Goal: Information Seeking & Learning: Learn about a topic

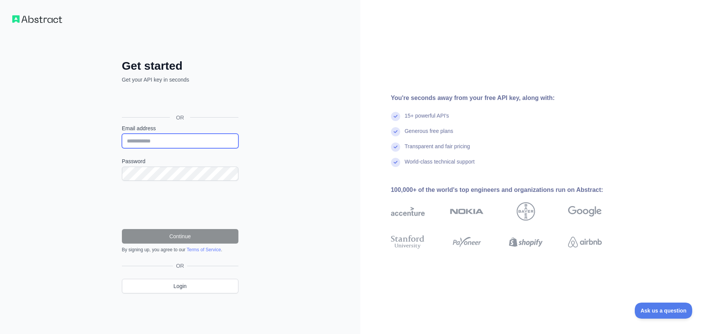
click at [135, 140] on input "Email address" at bounding box center [180, 141] width 117 height 15
type input "**********"
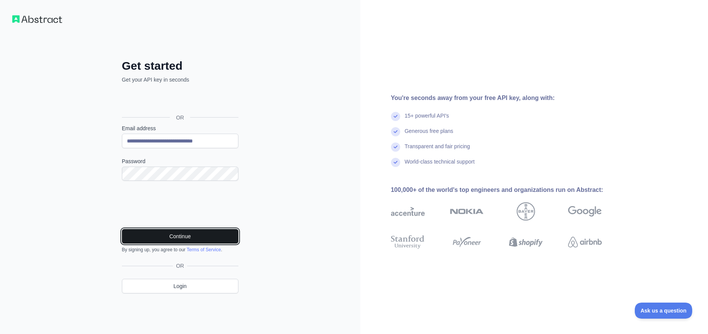
click at [170, 234] on button "Continue" at bounding box center [180, 236] width 117 height 15
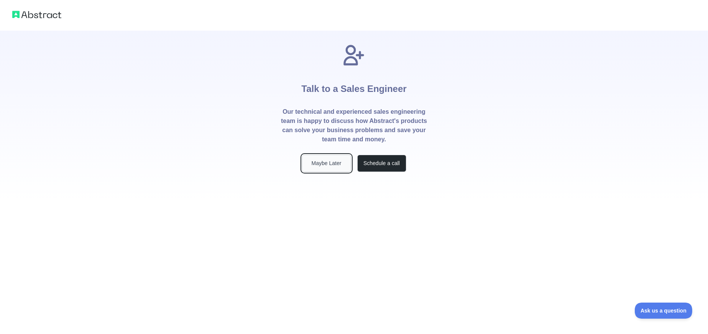
click at [336, 165] on button "Maybe Later" at bounding box center [326, 163] width 49 height 17
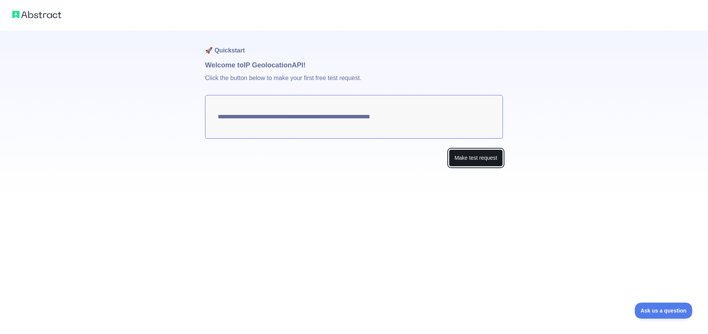
click at [487, 158] on button "Make test request" at bounding box center [476, 158] width 54 height 17
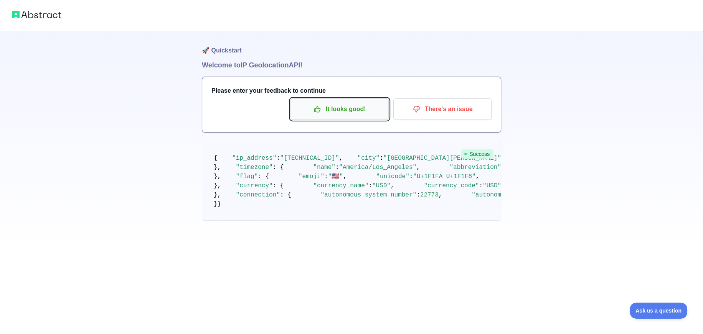
click at [356, 116] on button "It looks good!" at bounding box center [339, 109] width 98 height 21
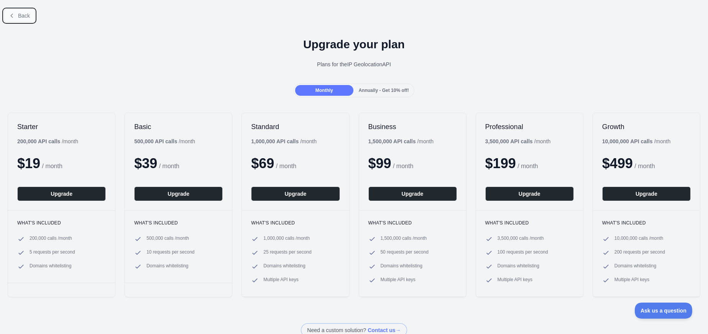
click at [20, 15] on span "Back" at bounding box center [24, 16] width 12 height 6
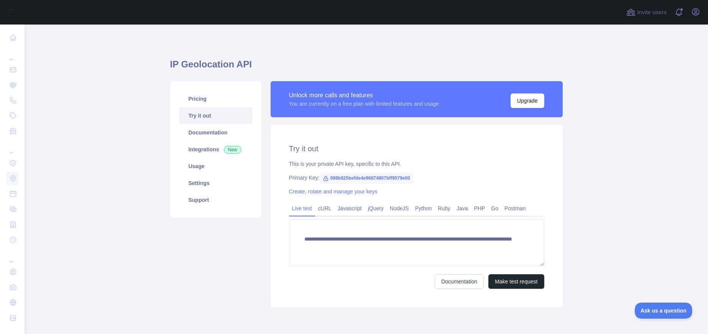
click at [297, 209] on link "Live test" at bounding box center [302, 209] width 26 height 12
click at [220, 163] on link "Usage" at bounding box center [216, 166] width 73 height 17
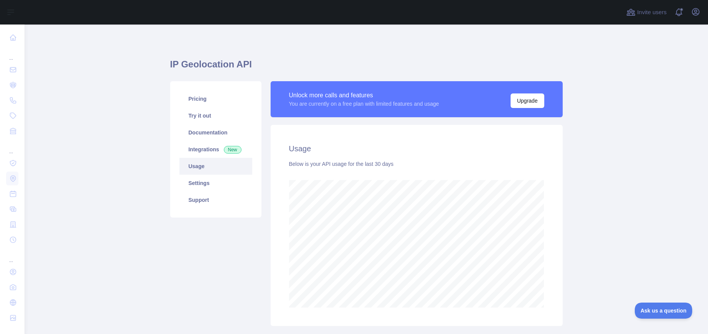
scroll to position [310, 678]
click at [208, 117] on link "Try it out" at bounding box center [216, 115] width 73 height 17
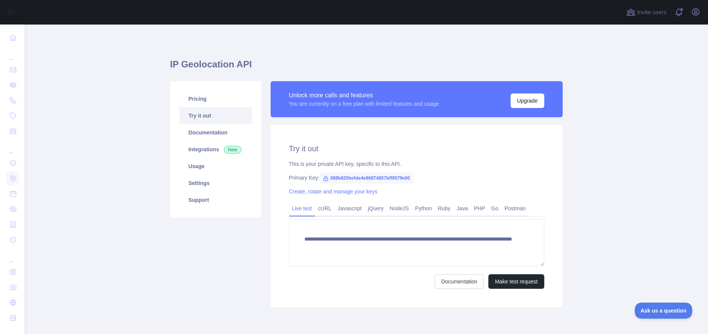
click at [341, 178] on span "088b825befde4e96874807bff9579e00" at bounding box center [367, 179] width 94 height 12
click at [323, 211] on link "cURL" at bounding box center [325, 209] width 20 height 12
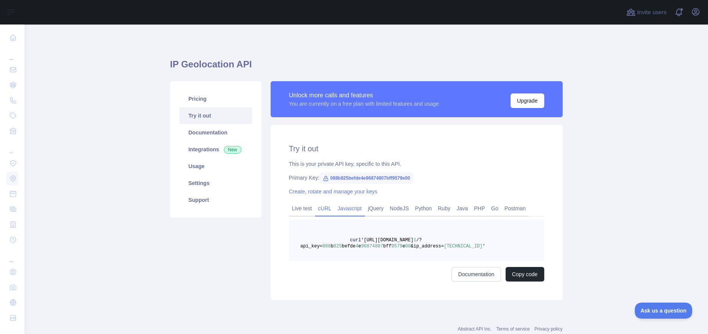
click at [341, 213] on link "Javascript" at bounding box center [350, 209] width 30 height 12
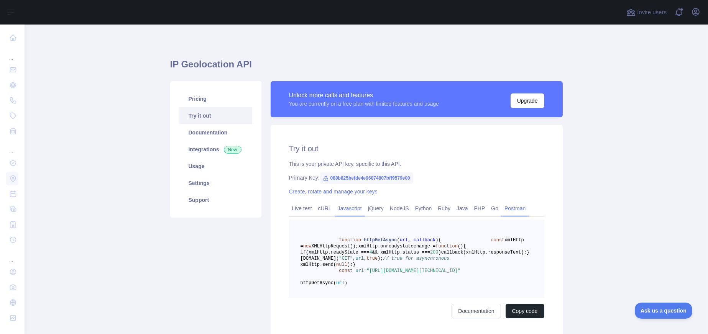
click at [503, 209] on link "Postman" at bounding box center [515, 209] width 27 height 12
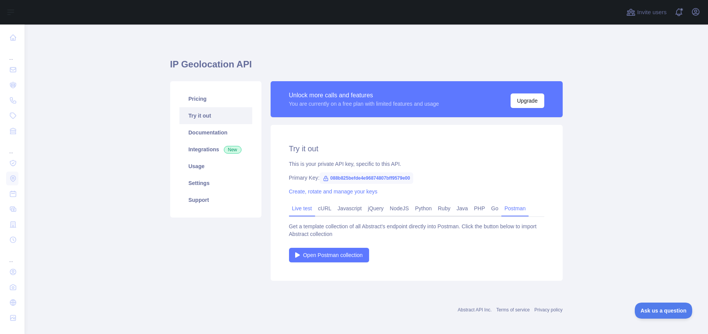
click at [298, 211] on link "Live test" at bounding box center [302, 209] width 26 height 12
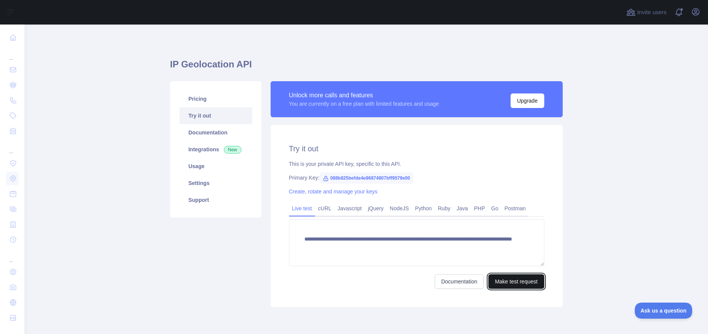
click at [511, 278] on button "Make test request" at bounding box center [517, 282] width 56 height 15
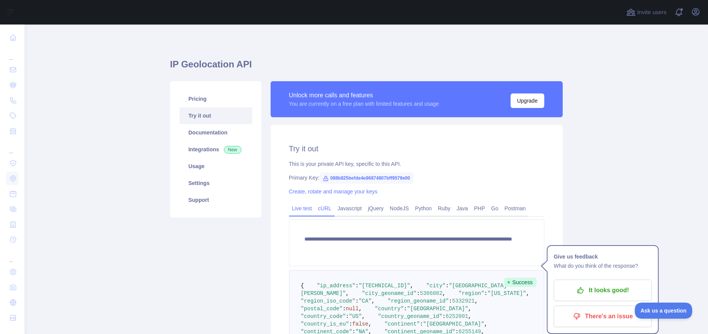
click at [323, 209] on link "cURL" at bounding box center [325, 209] width 20 height 12
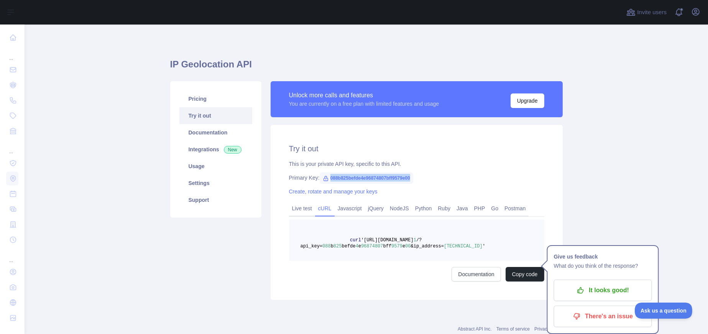
drag, startPoint x: 326, startPoint y: 178, endPoint x: 419, endPoint y: 176, distance: 92.8
click at [419, 176] on div "Primary Key: 088b825befde4e96874807bff9579e00" at bounding box center [416, 178] width 255 height 8
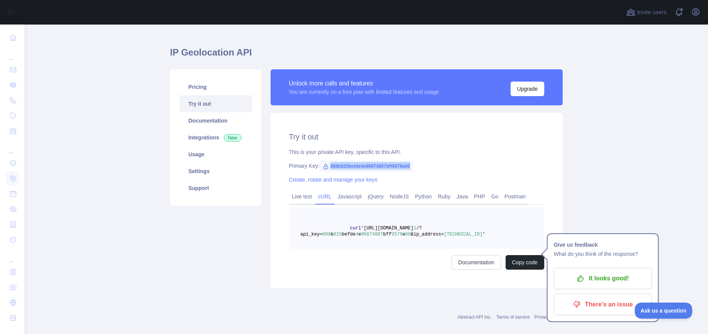
scroll to position [22, 0]
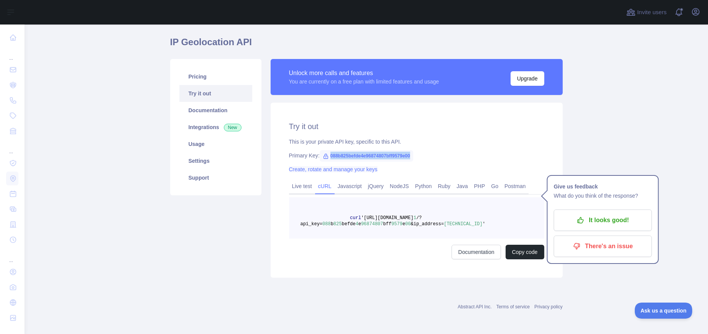
click at [344, 169] on link "Create, rotate and manage your keys" at bounding box center [333, 169] width 89 height 6
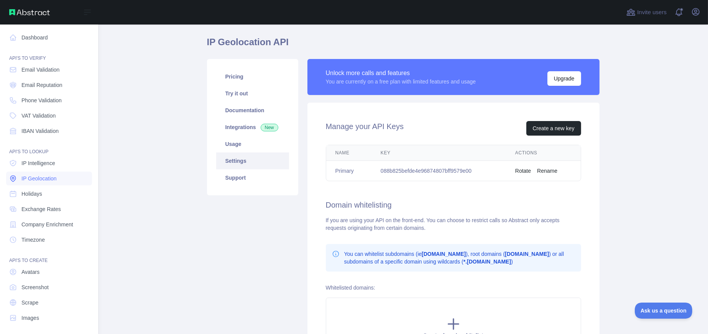
click at [49, 178] on span "IP Geolocation" at bounding box center [38, 179] width 35 height 8
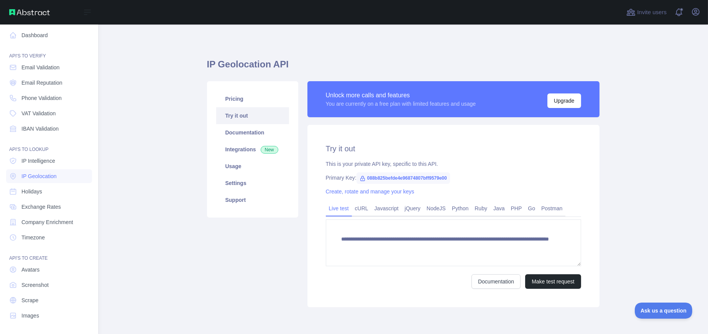
scroll to position [3, 0]
click at [50, 161] on span "IP Intelligence" at bounding box center [38, 161] width 34 height 8
click at [41, 177] on span "IP Geolocation" at bounding box center [38, 176] width 35 height 8
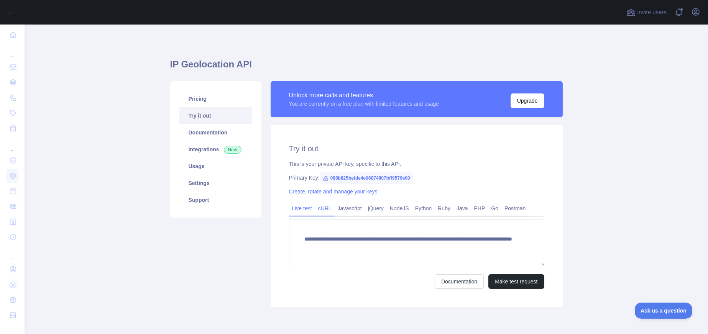
click at [320, 213] on link "cURL" at bounding box center [325, 209] width 20 height 12
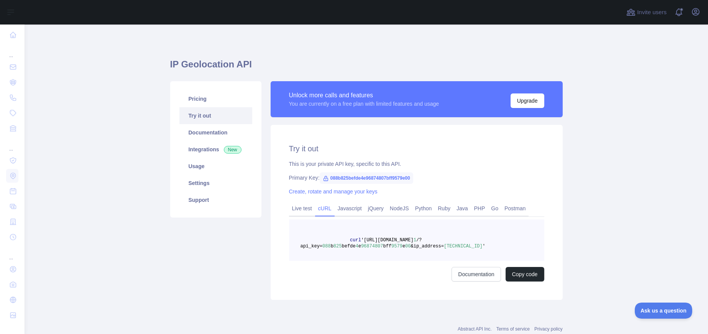
click at [296, 245] on pre "curl 'https://ipgeolocation.abstractapi.com/v 1 /?api_key= 088 b 825 befde 4 e …" at bounding box center [416, 240] width 255 height 41
drag, startPoint x: 471, startPoint y: 244, endPoint x: 313, endPoint y: 239, distance: 158.9
click at [313, 239] on pre "curl 'https://ipgeolocation.abstractapi.com/v 1 /?api_key= 088 b 825 befde 4 e …" at bounding box center [416, 240] width 255 height 41
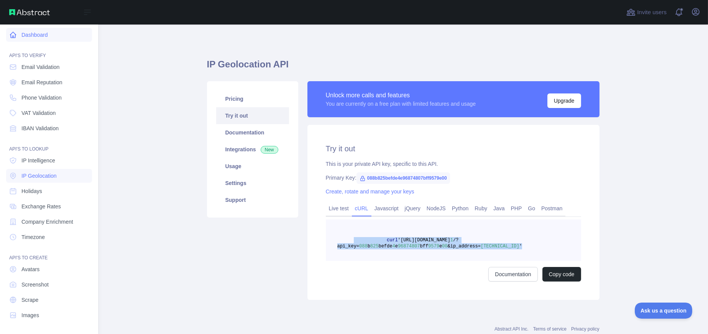
click at [30, 35] on link "Dashboard" at bounding box center [49, 35] width 86 height 14
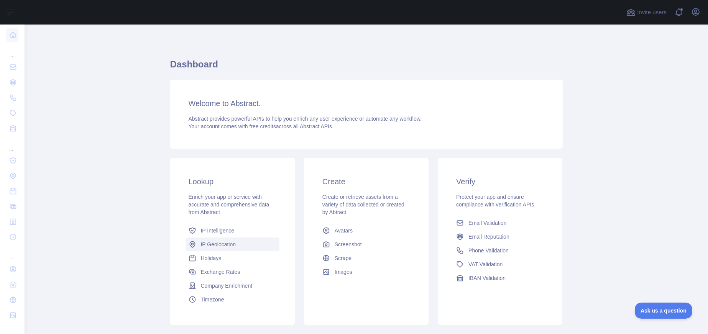
click at [219, 247] on span "IP Geolocation" at bounding box center [218, 245] width 35 height 8
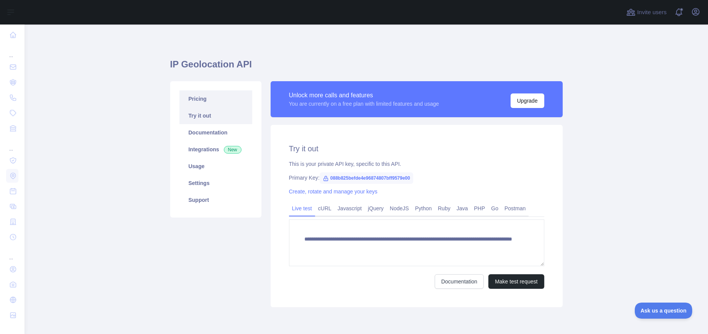
click at [206, 103] on link "Pricing" at bounding box center [216, 99] width 73 height 17
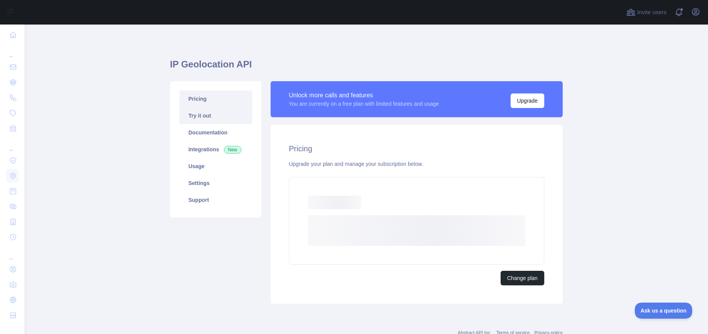
click at [206, 120] on link "Try it out" at bounding box center [216, 115] width 73 height 17
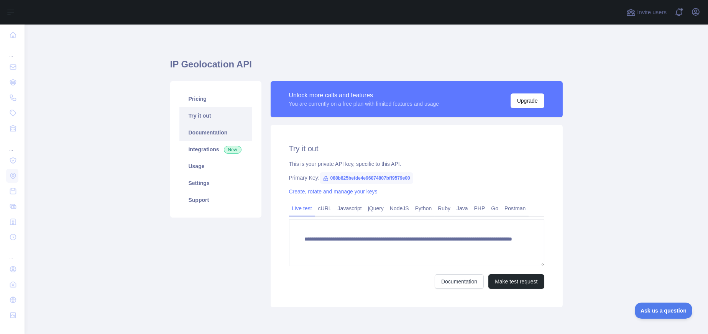
click at [209, 132] on link "Documentation" at bounding box center [216, 132] width 73 height 17
